Goal: Task Accomplishment & Management: Manage account settings

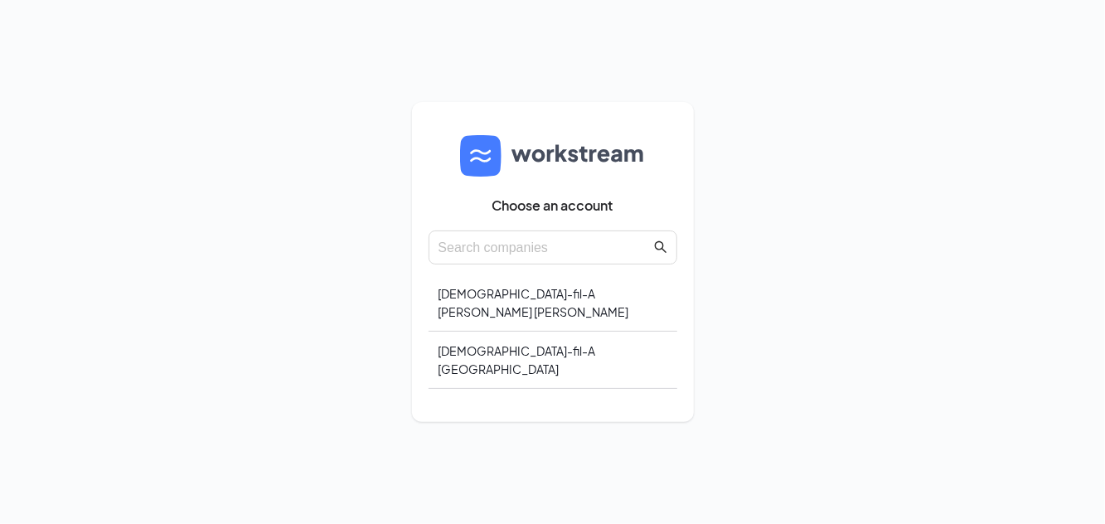
click at [513, 389] on div "[DEMOGRAPHIC_DATA]-fil-A [GEOGRAPHIC_DATA]" at bounding box center [553, 360] width 249 height 57
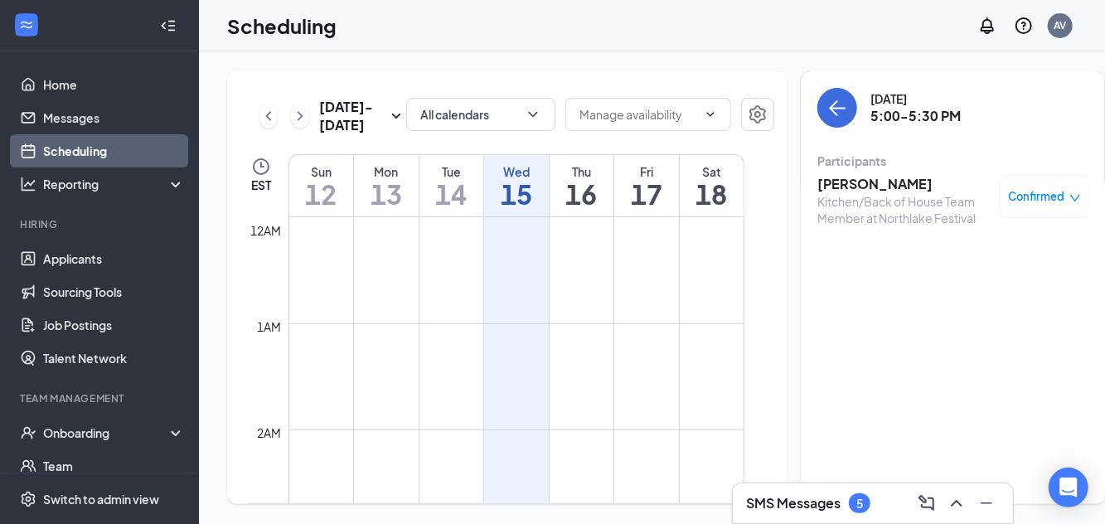
scroll to position [815, 0]
click at [839, 185] on h3 "Gustavo Garcia" at bounding box center [904, 184] width 174 height 18
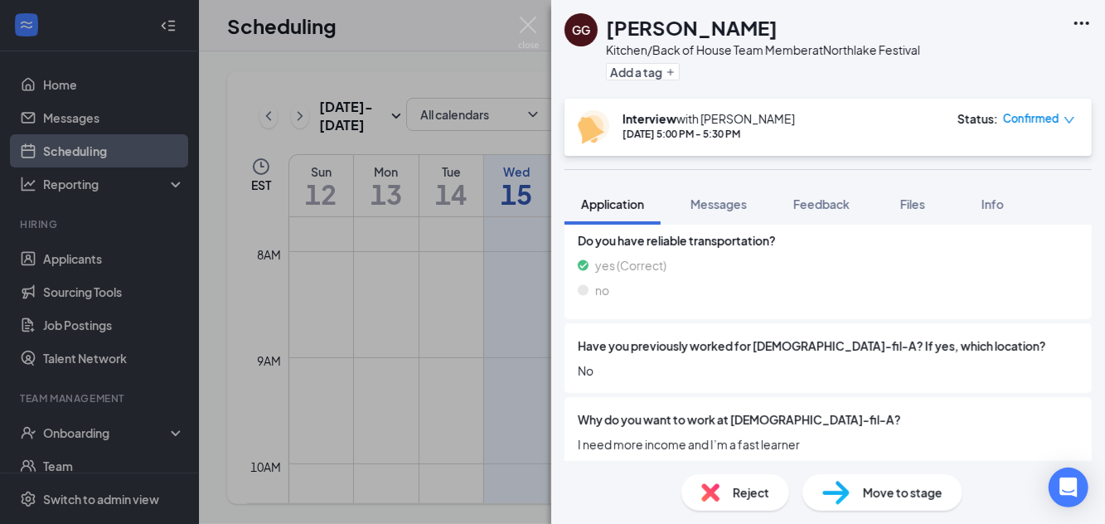
scroll to position [80, 0]
click at [739, 483] on span "Reject" at bounding box center [751, 492] width 36 height 18
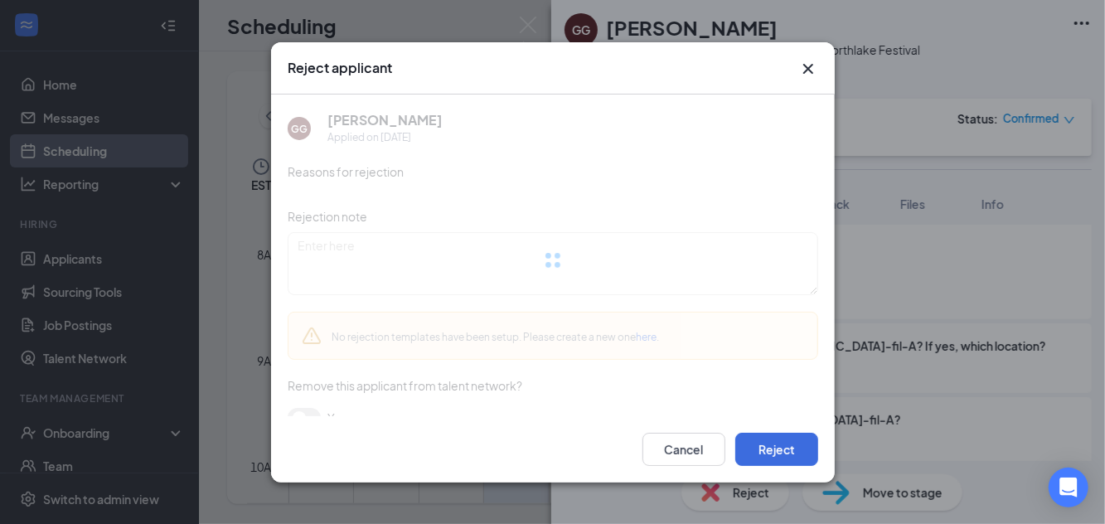
scroll to position [1364, 0]
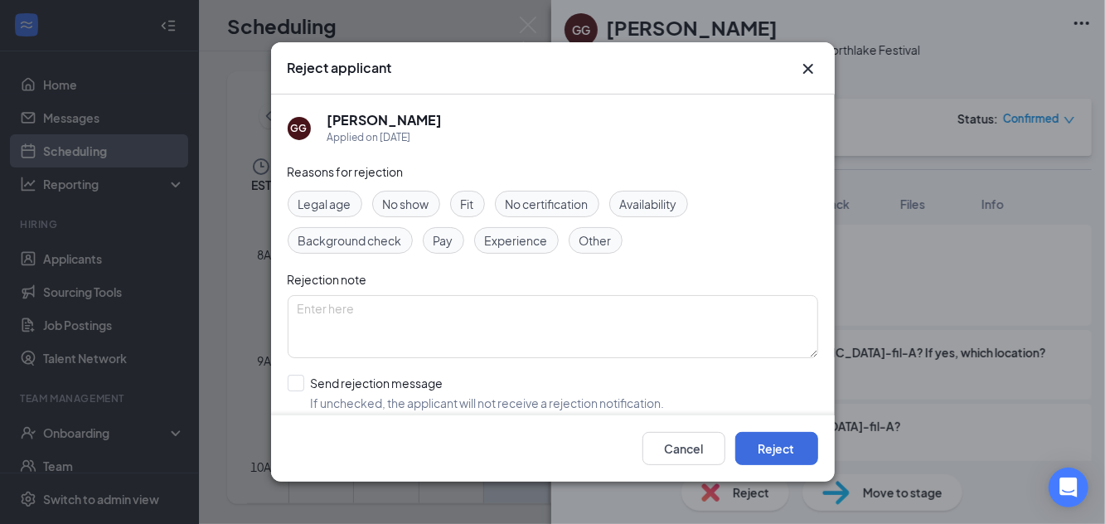
click at [431, 191] on div "No show" at bounding box center [406, 204] width 68 height 27
click at [303, 375] on input "Send rejection message If unchecked, the applicant will not receive a rejection…" at bounding box center [476, 393] width 377 height 36
checkbox input "true"
click at [786, 465] on button "Reject" at bounding box center [776, 448] width 83 height 33
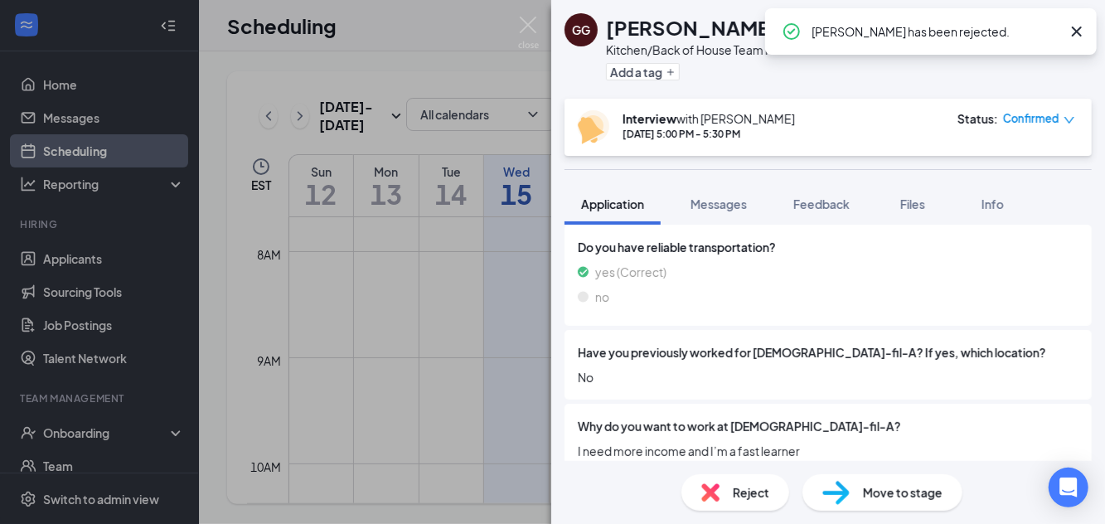
click at [520, 35] on img at bounding box center [528, 33] width 21 height 32
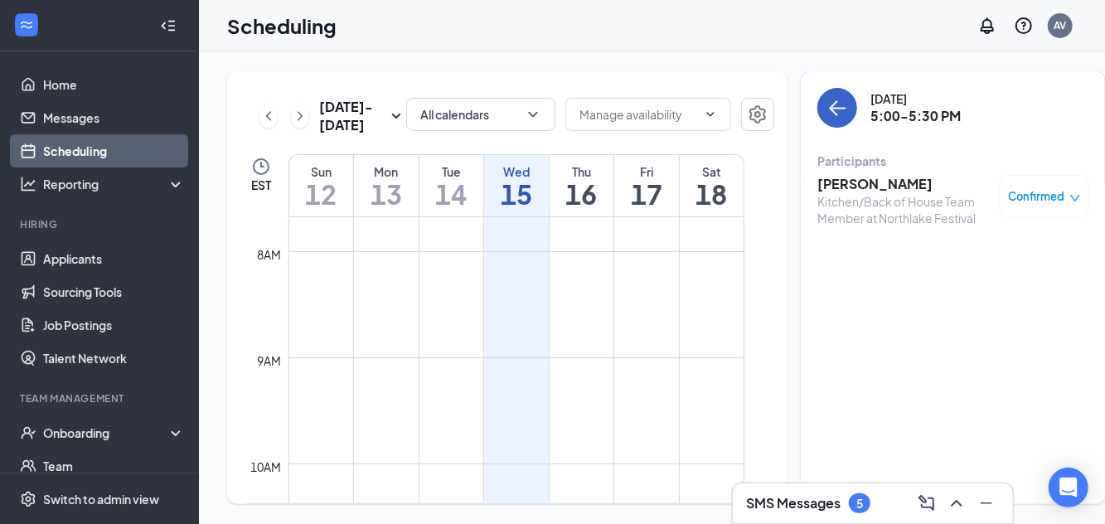
click at [827, 103] on icon "ArrowLeft" at bounding box center [837, 108] width 20 height 20
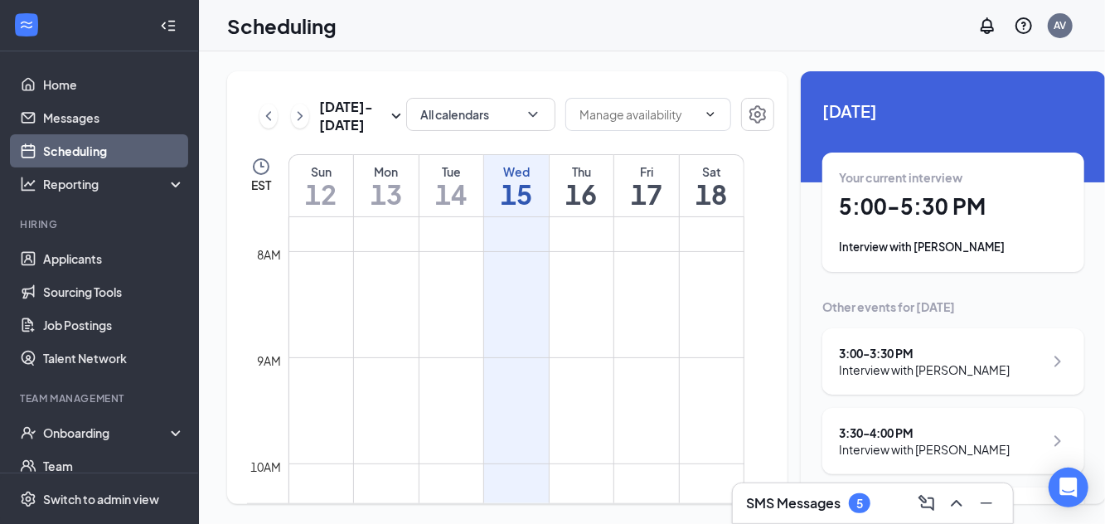
scroll to position [80, 0]
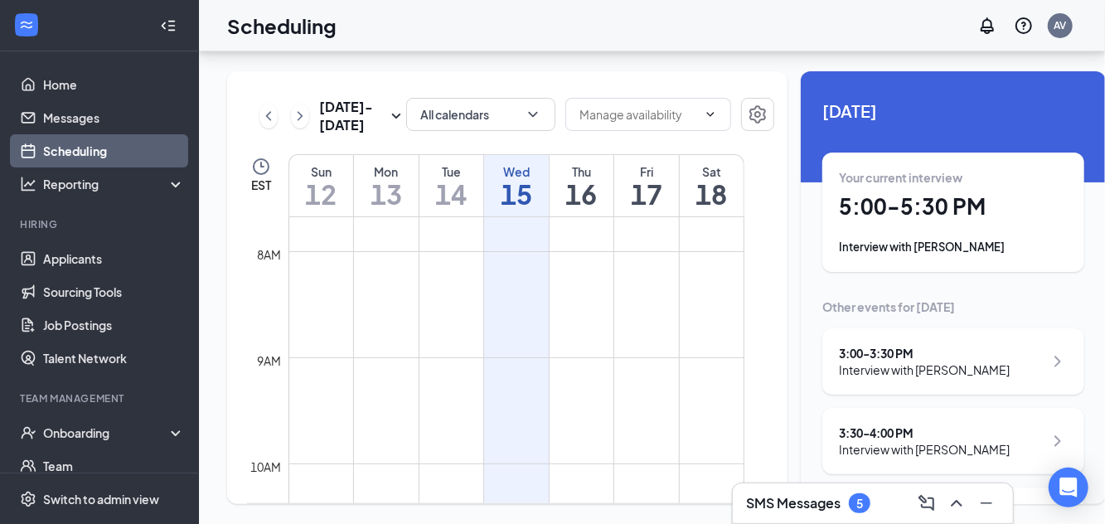
click at [65, 275] on link "Sourcing Tools" at bounding box center [114, 291] width 142 height 33
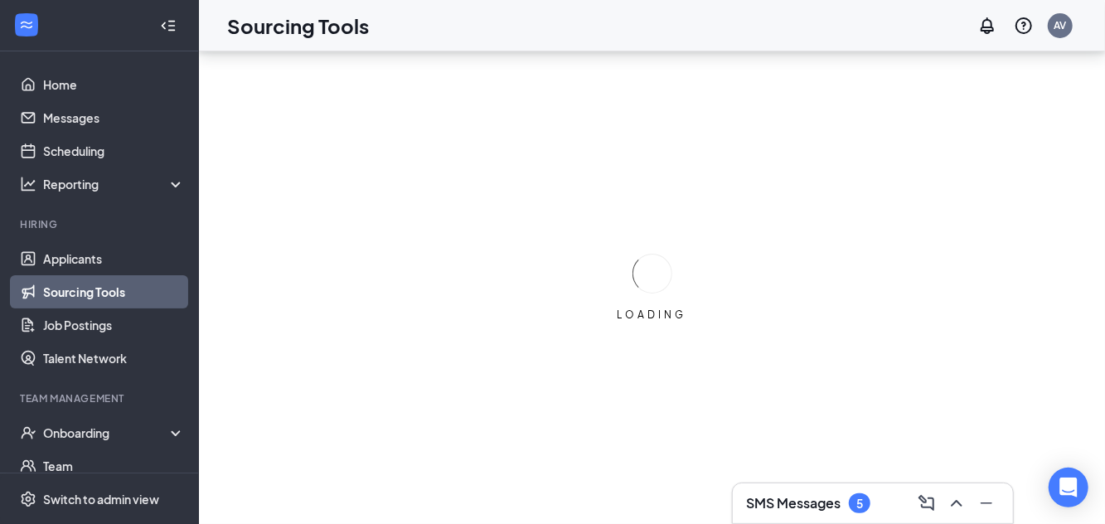
click at [51, 242] on link "Applicants" at bounding box center [114, 258] width 142 height 33
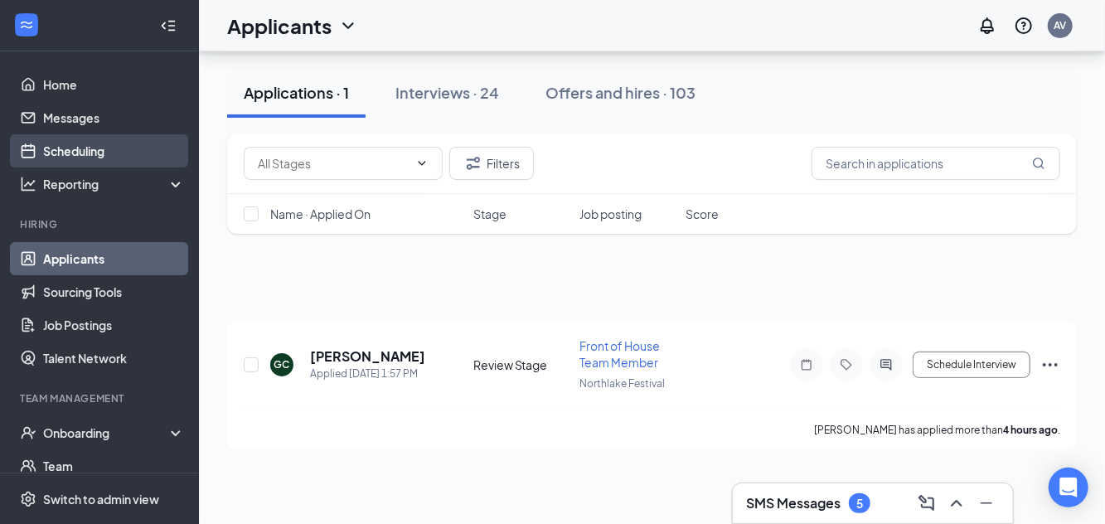
click at [102, 134] on link "Scheduling" at bounding box center [114, 150] width 142 height 33
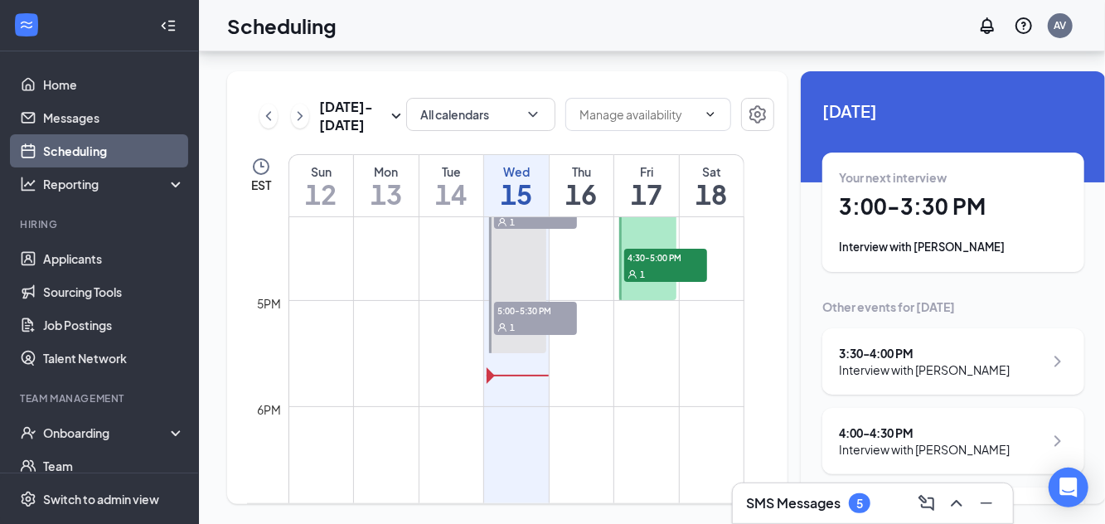
scroll to position [1827, 0]
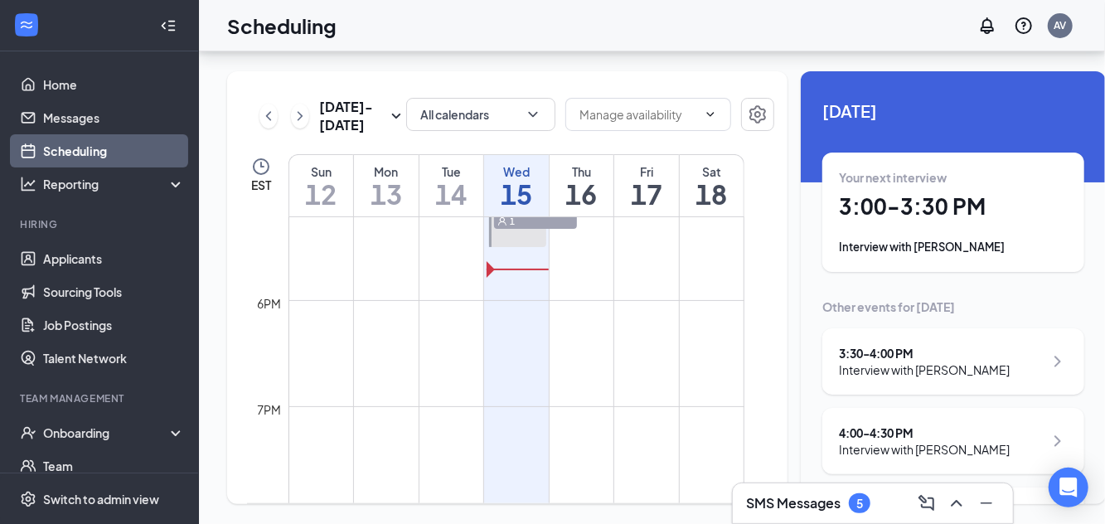
click at [959, 521] on div "Interview with Gustavo Garcia" at bounding box center [924, 529] width 171 height 17
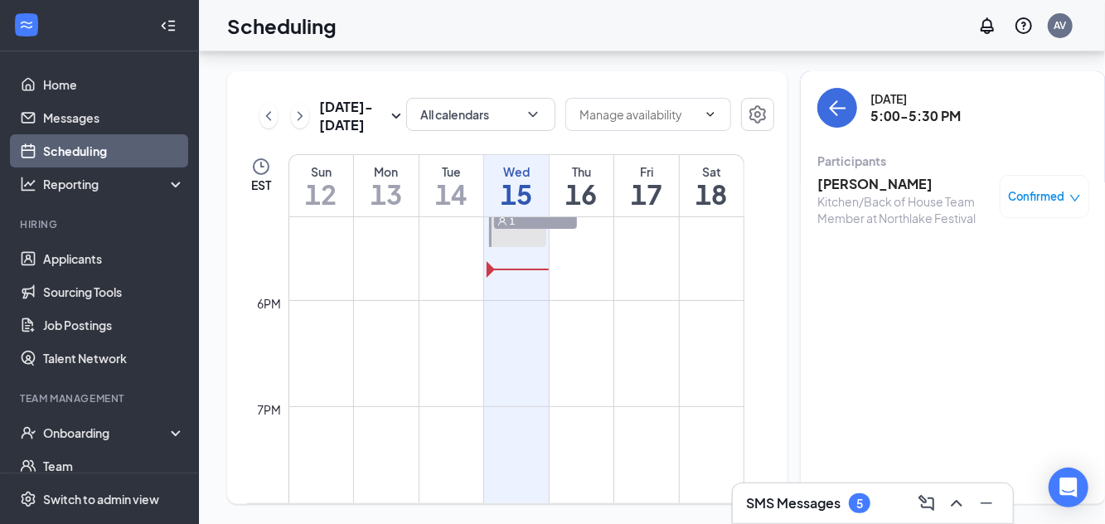
click at [874, 193] on div "Kitchen/Back of House Team Member at Northlake Festival" at bounding box center [904, 209] width 174 height 33
click at [862, 175] on h3 "Gustavo Garcia" at bounding box center [904, 184] width 174 height 18
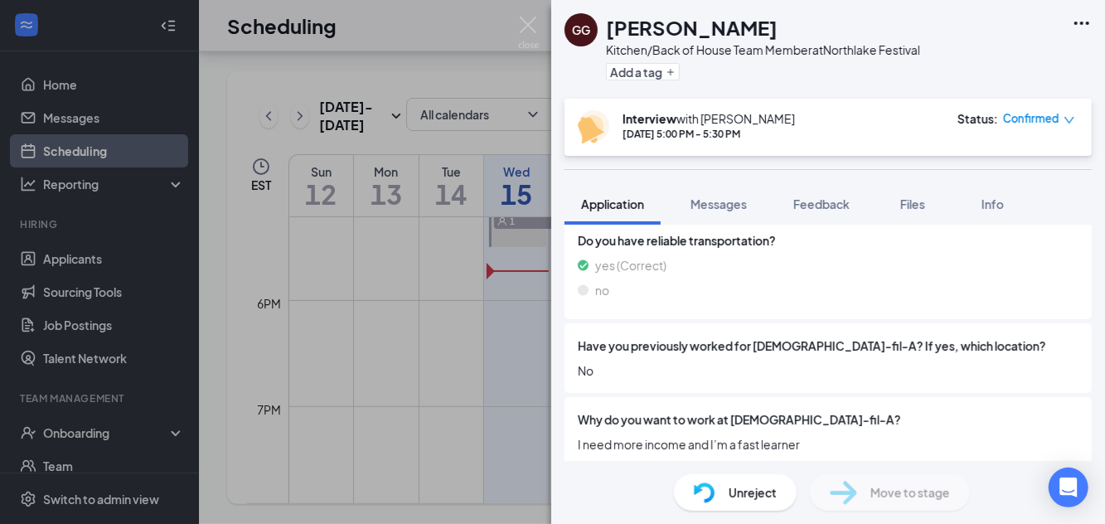
scroll to position [80, 0]
click at [544, 36] on div "GG Gustavo Garcia Kitchen/Back of House Team Member at Northlake Festival Add a…" at bounding box center [552, 262] width 1105 height 524
